Goal: Find specific fact: Find specific fact

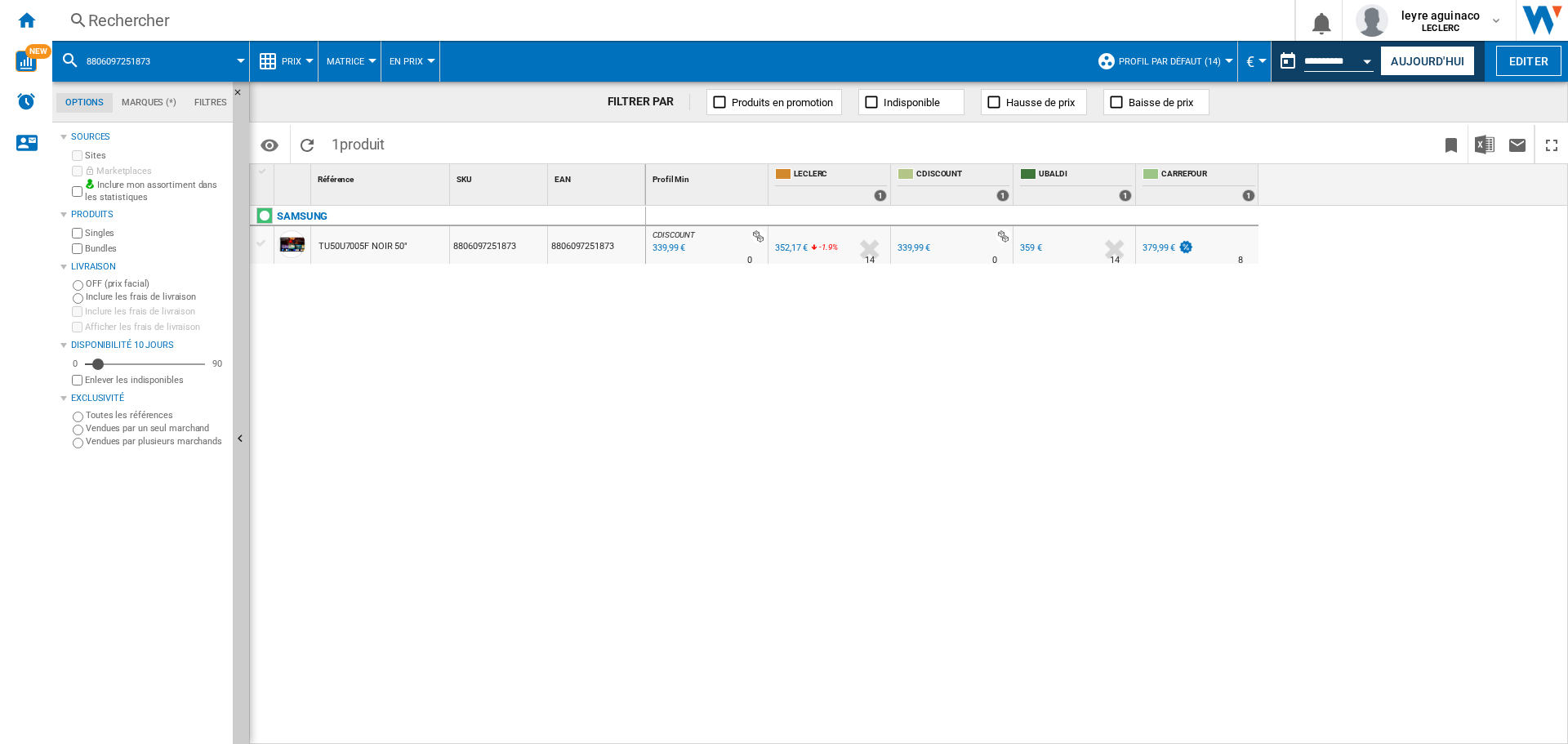
click at [663, 249] on div "339,99 €" at bounding box center [668, 248] width 36 height 16
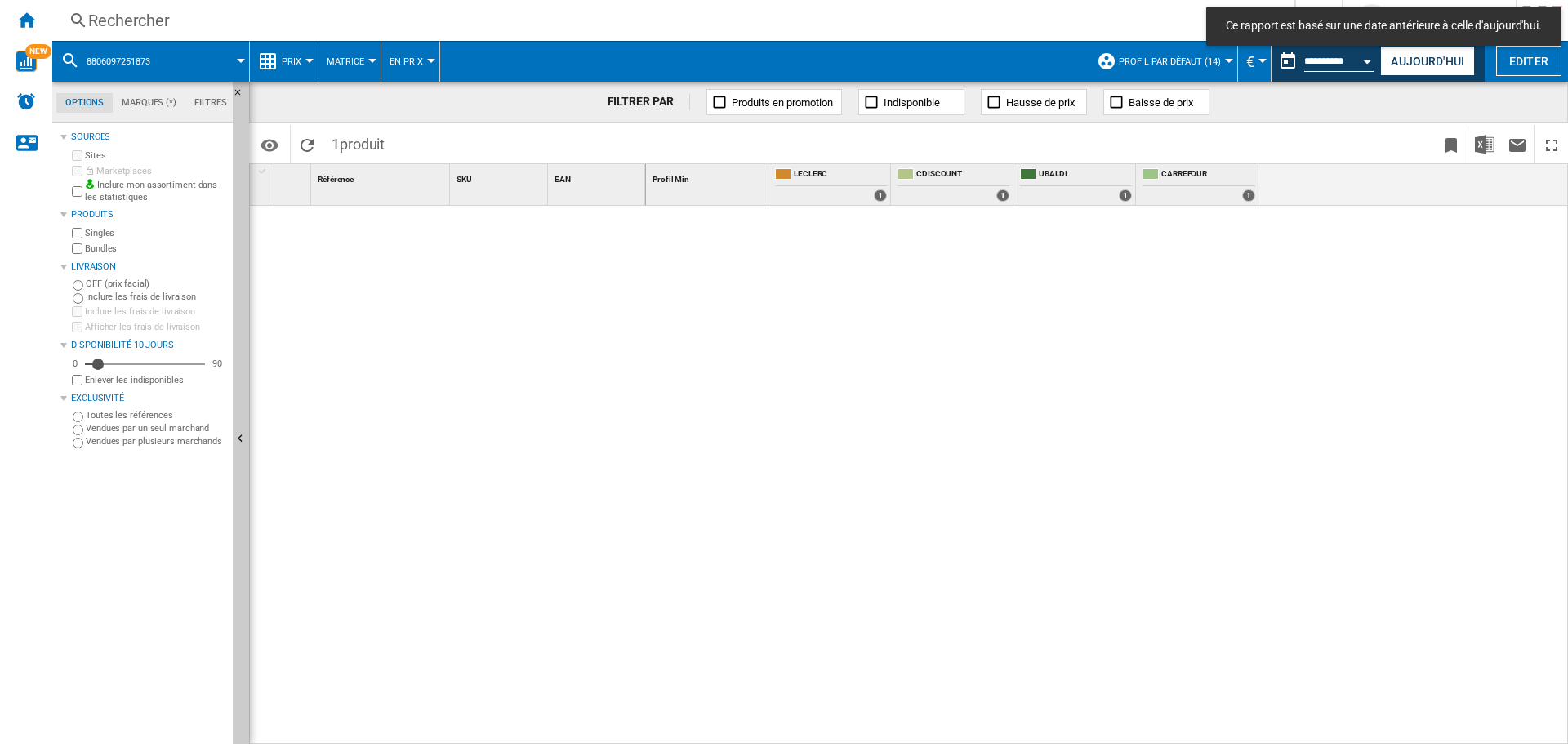
click at [564, 13] on div "Rechercher" at bounding box center [669, 20] width 1164 height 23
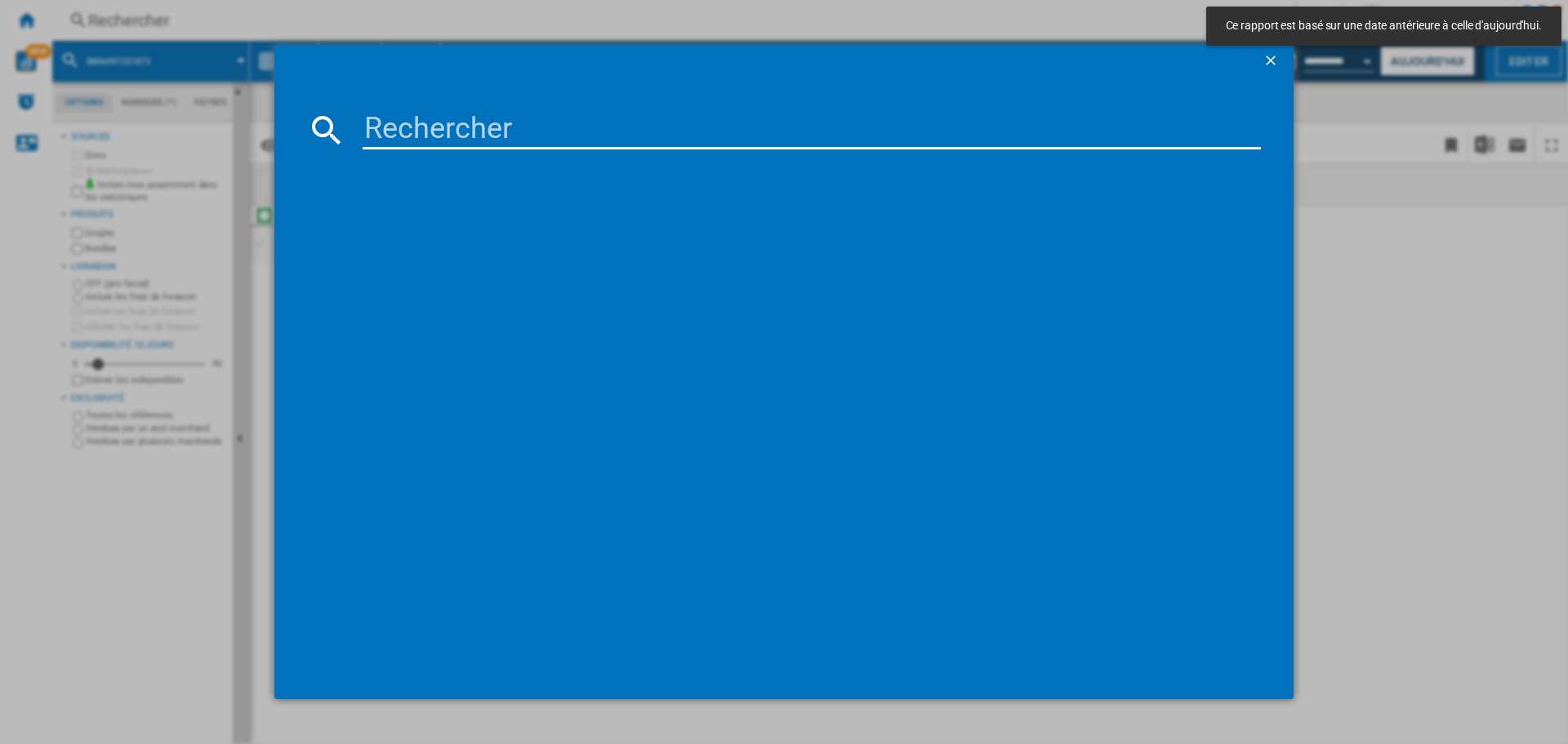
click at [560, 143] on input at bounding box center [812, 130] width 899 height 39
paste input "8806097122241"
type input "8806097122241"
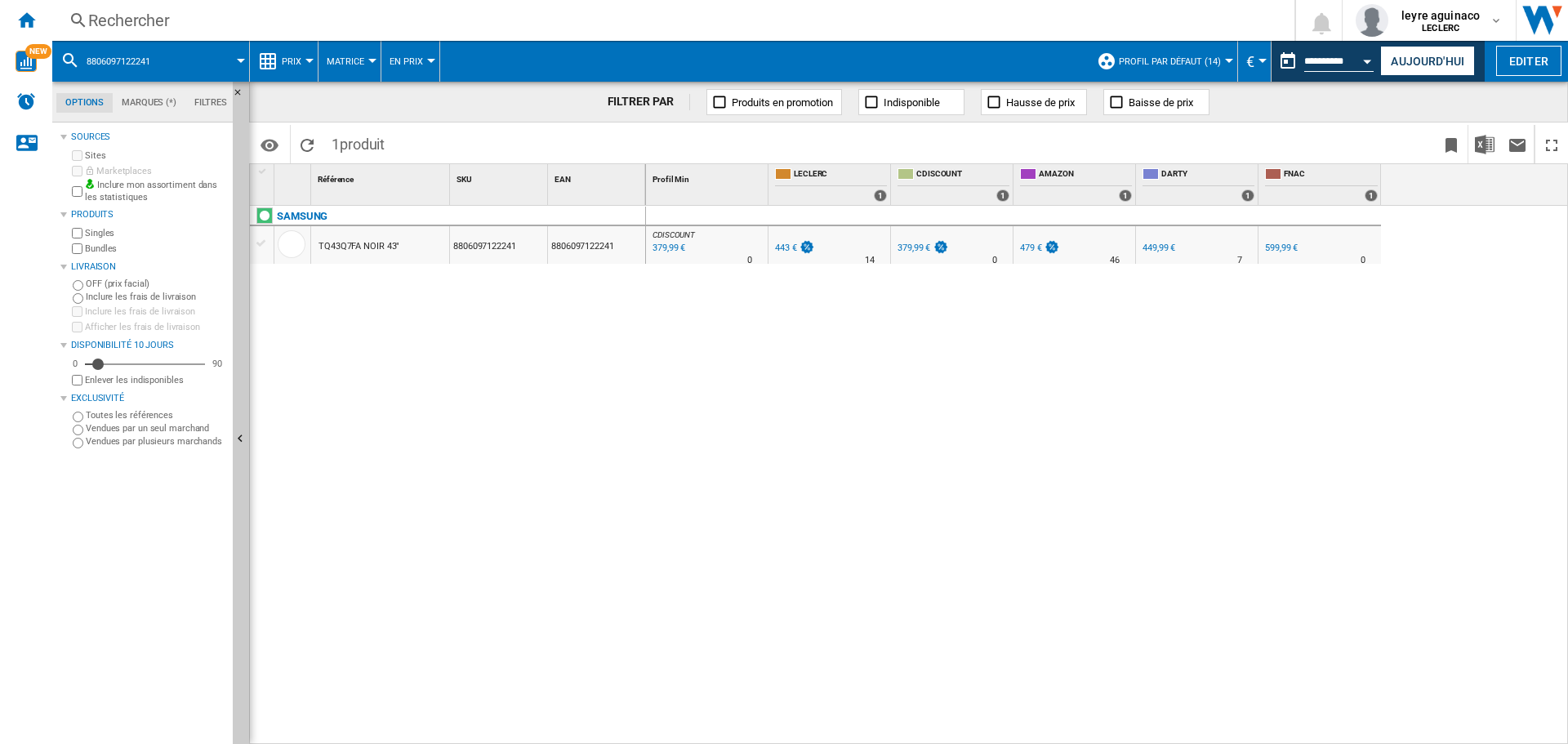
click at [1161, 251] on div "449,99 €" at bounding box center [1159, 248] width 33 height 11
click at [1155, 244] on div "449,99 €" at bounding box center [1159, 248] width 33 height 11
drag, startPoint x: 1359, startPoint y: 66, endPoint x: 1437, endPoint y: 67, distance: 78.0
click at [1422, 67] on div "**********" at bounding box center [1379, 61] width 213 height 41
click at [1439, 67] on button "Aujourd'hui" at bounding box center [1428, 60] width 95 height 30
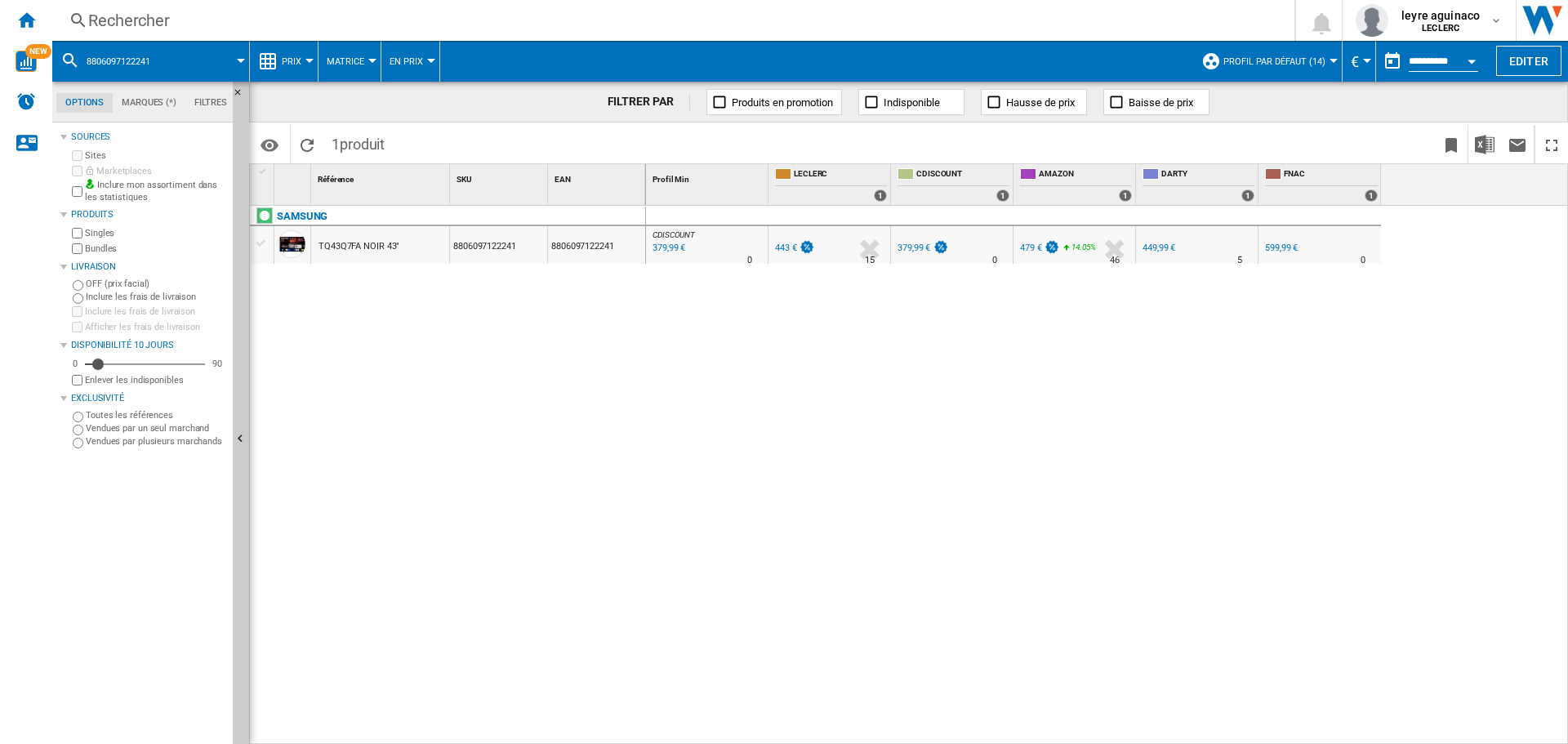
click at [787, 247] on div "443 €" at bounding box center [786, 248] width 22 height 11
click at [1156, 256] on div "449,99 €" at bounding box center [1158, 248] width 36 height 16
click at [791, 253] on div "443 €" at bounding box center [794, 248] width 43 height 16
click at [479, 28] on div "Rechercher" at bounding box center [669, 20] width 1164 height 23
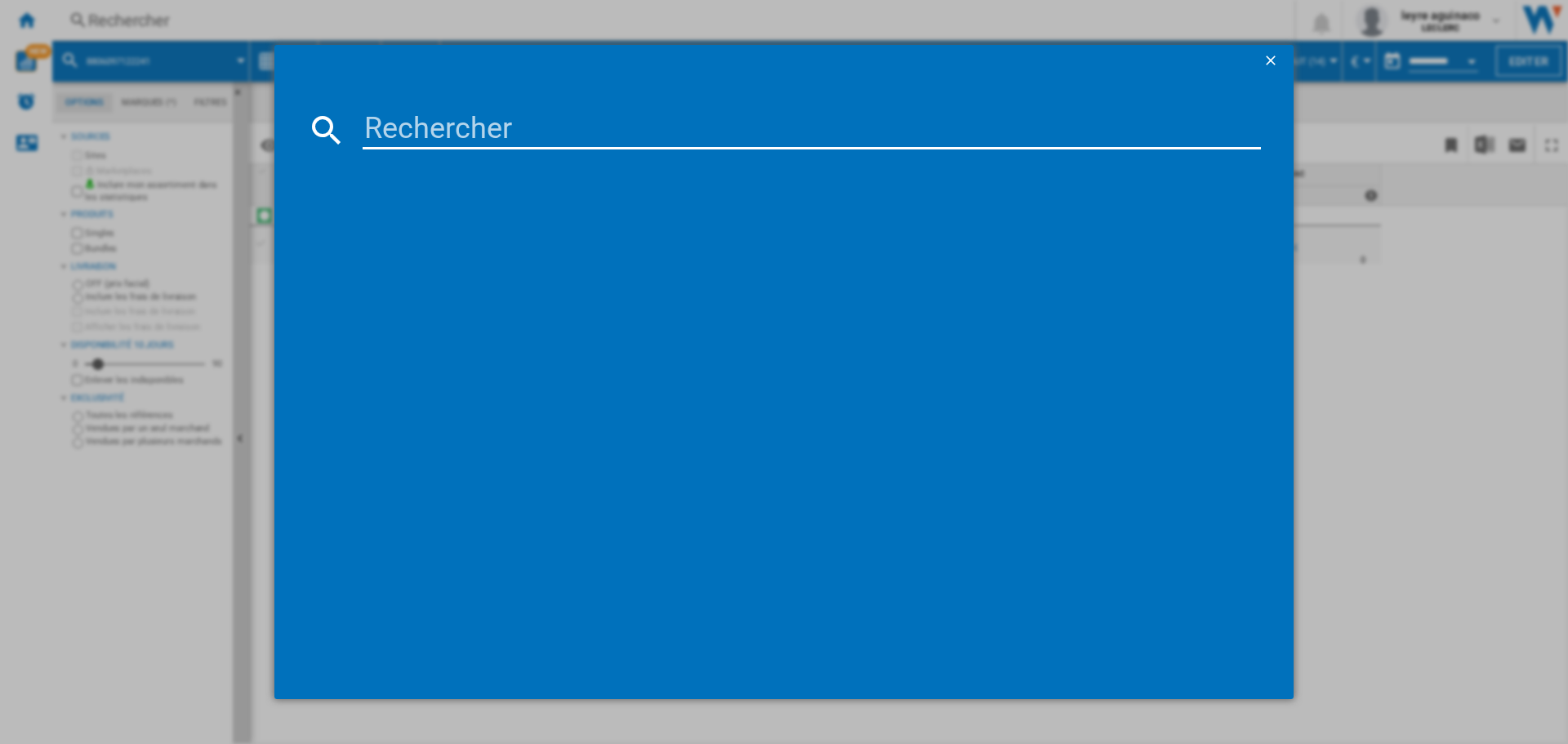
drag, startPoint x: 540, startPoint y: 107, endPoint x: 544, endPoint y: 116, distance: 9.8
click at [544, 113] on md-dialog-content at bounding box center [784, 388] width 1020 height 622
click at [555, 138] on input at bounding box center [812, 130] width 899 height 39
click at [414, 136] on input at bounding box center [812, 130] width 899 height 39
paste input "6942351416045"
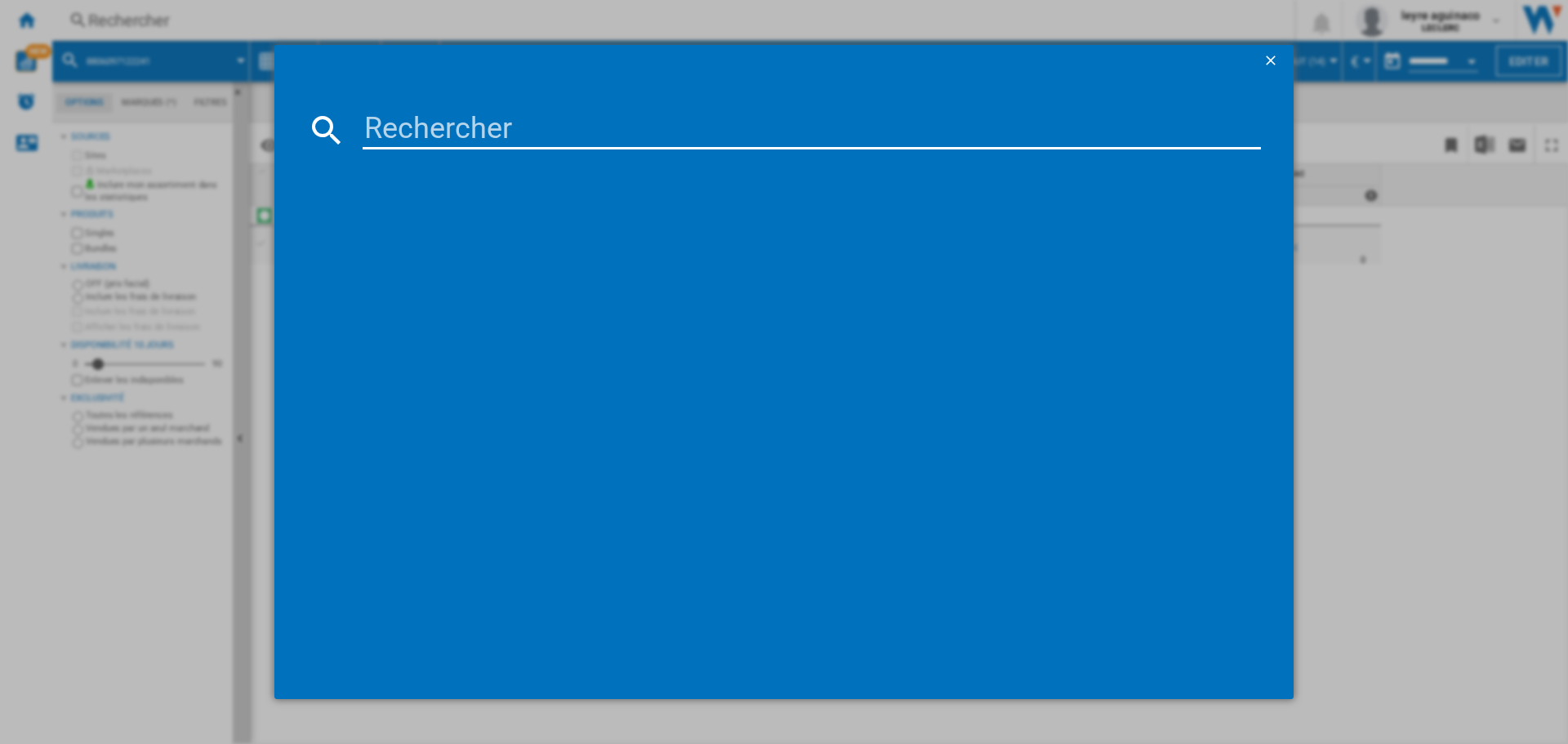
type input "6942351416045"
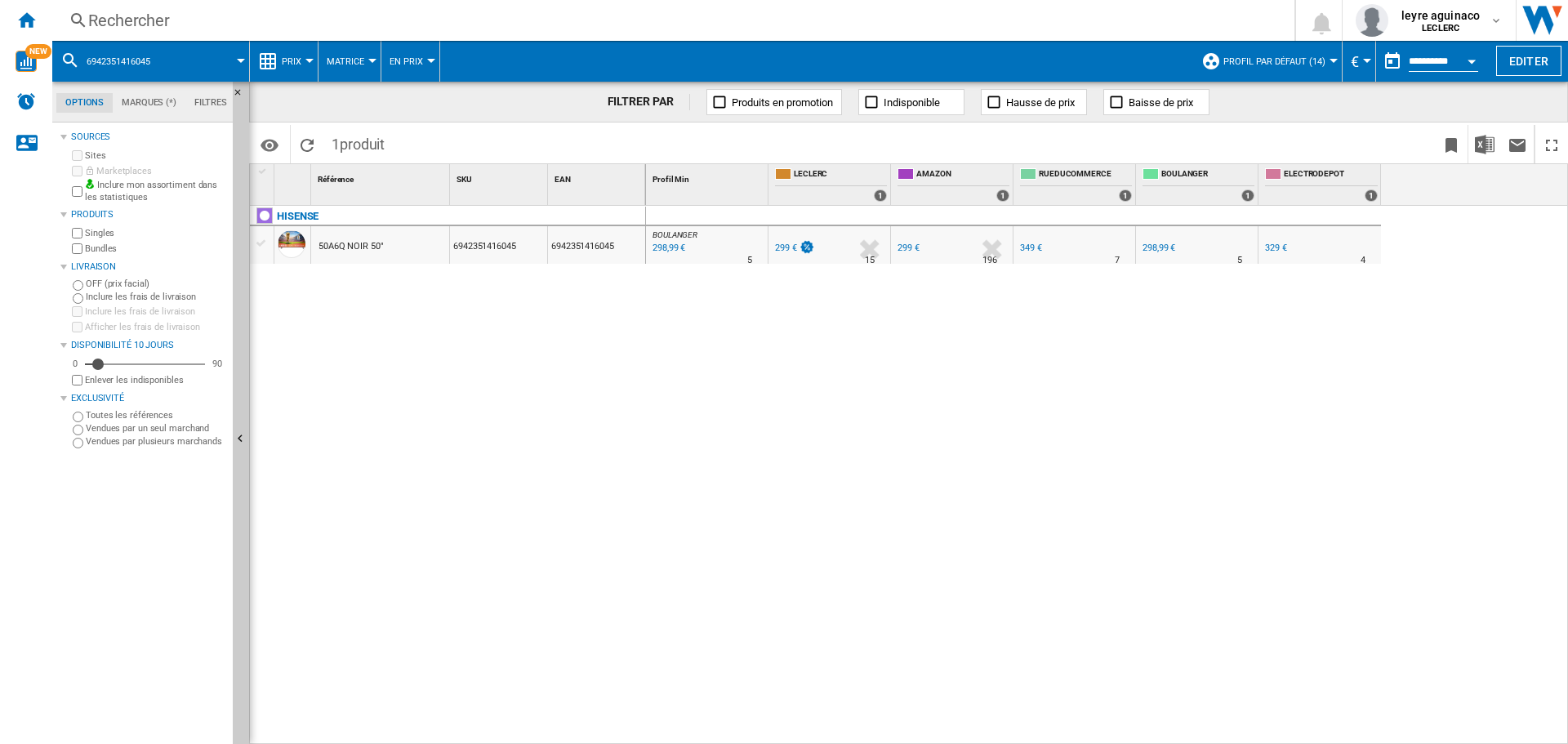
click at [659, 252] on div "298,99 €" at bounding box center [668, 248] width 36 height 16
click at [789, 252] on div "299 €" at bounding box center [786, 248] width 22 height 11
click at [780, 240] on div "FR LECLERC 0.0 % 299 € % N/A 15" at bounding box center [829, 235] width 116 height 10
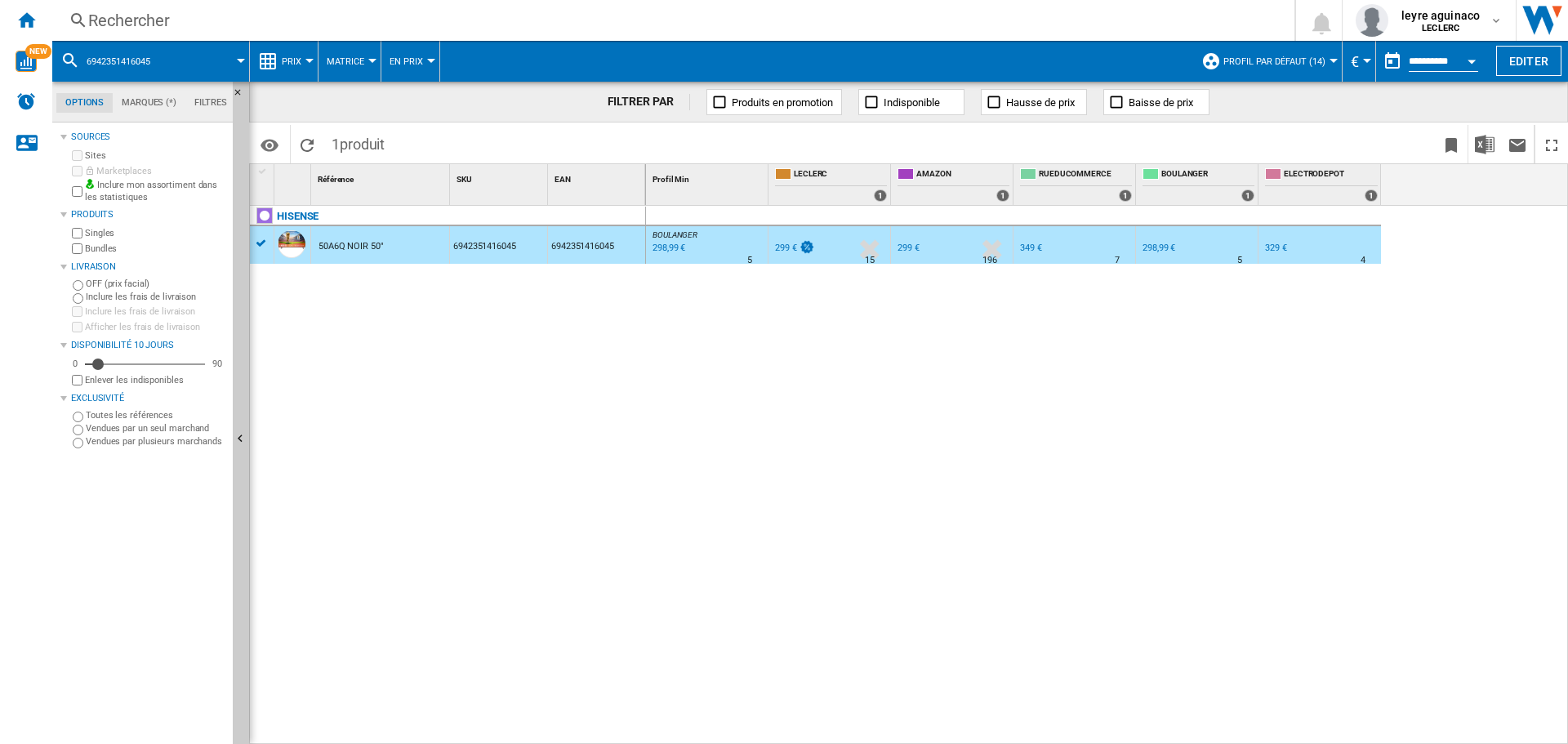
click at [787, 251] on div "299 €" at bounding box center [786, 248] width 22 height 11
click at [788, 248] on div "299 €" at bounding box center [786, 248] width 22 height 11
